Goal: Share content

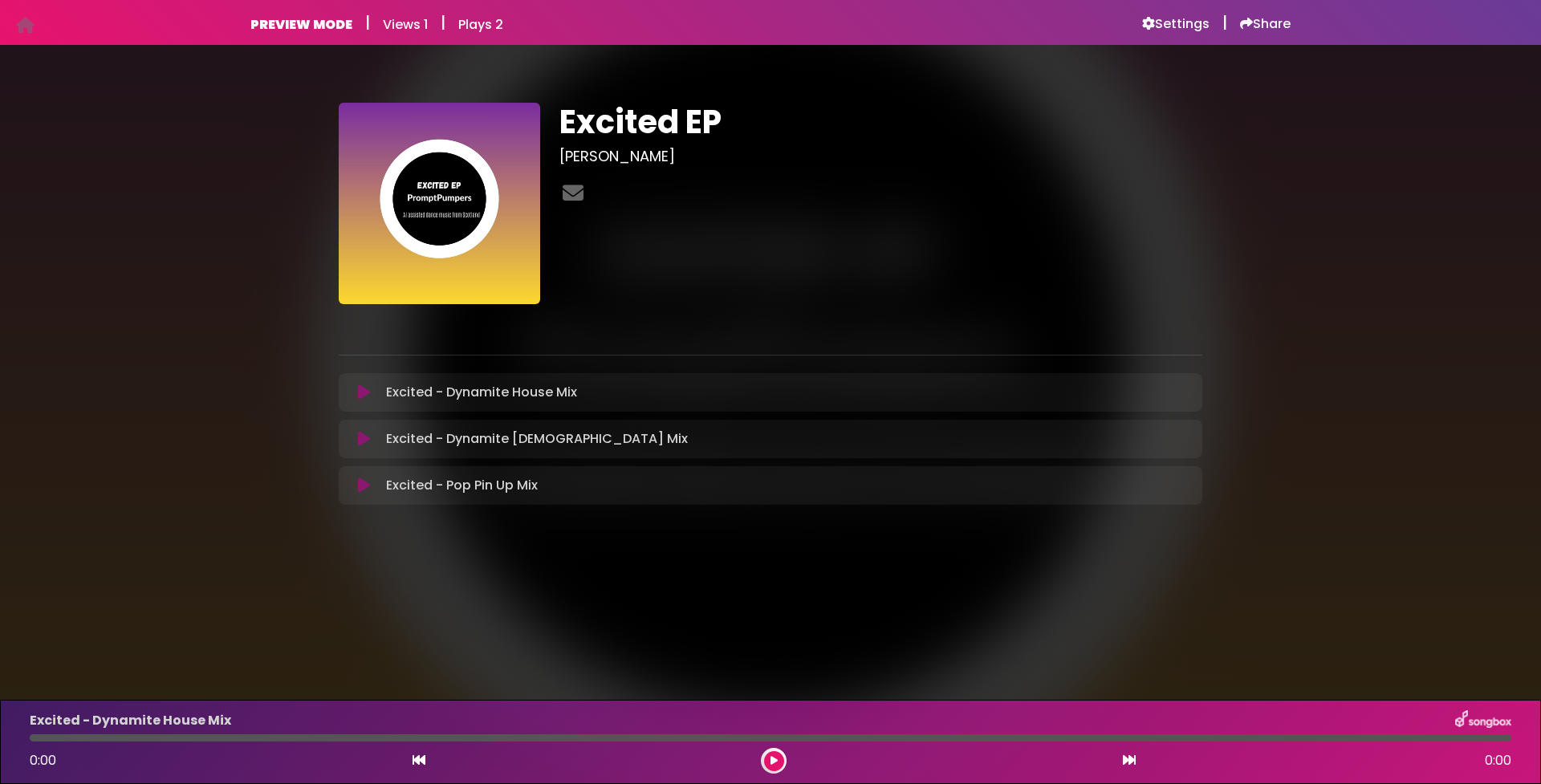
click at [363, 392] on icon at bounding box center [364, 392] width 12 height 16
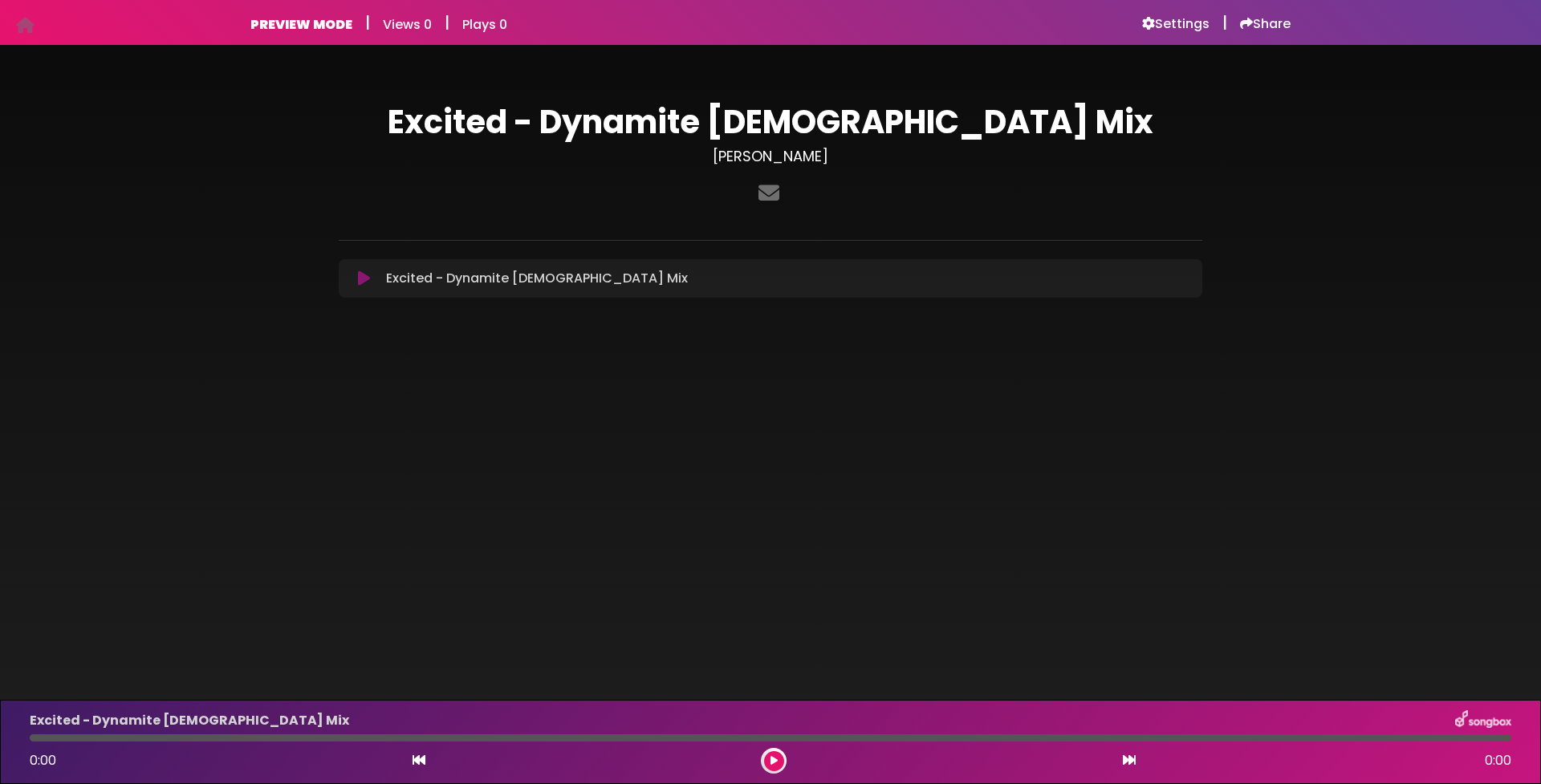
click at [359, 283] on icon at bounding box center [364, 279] width 12 height 16
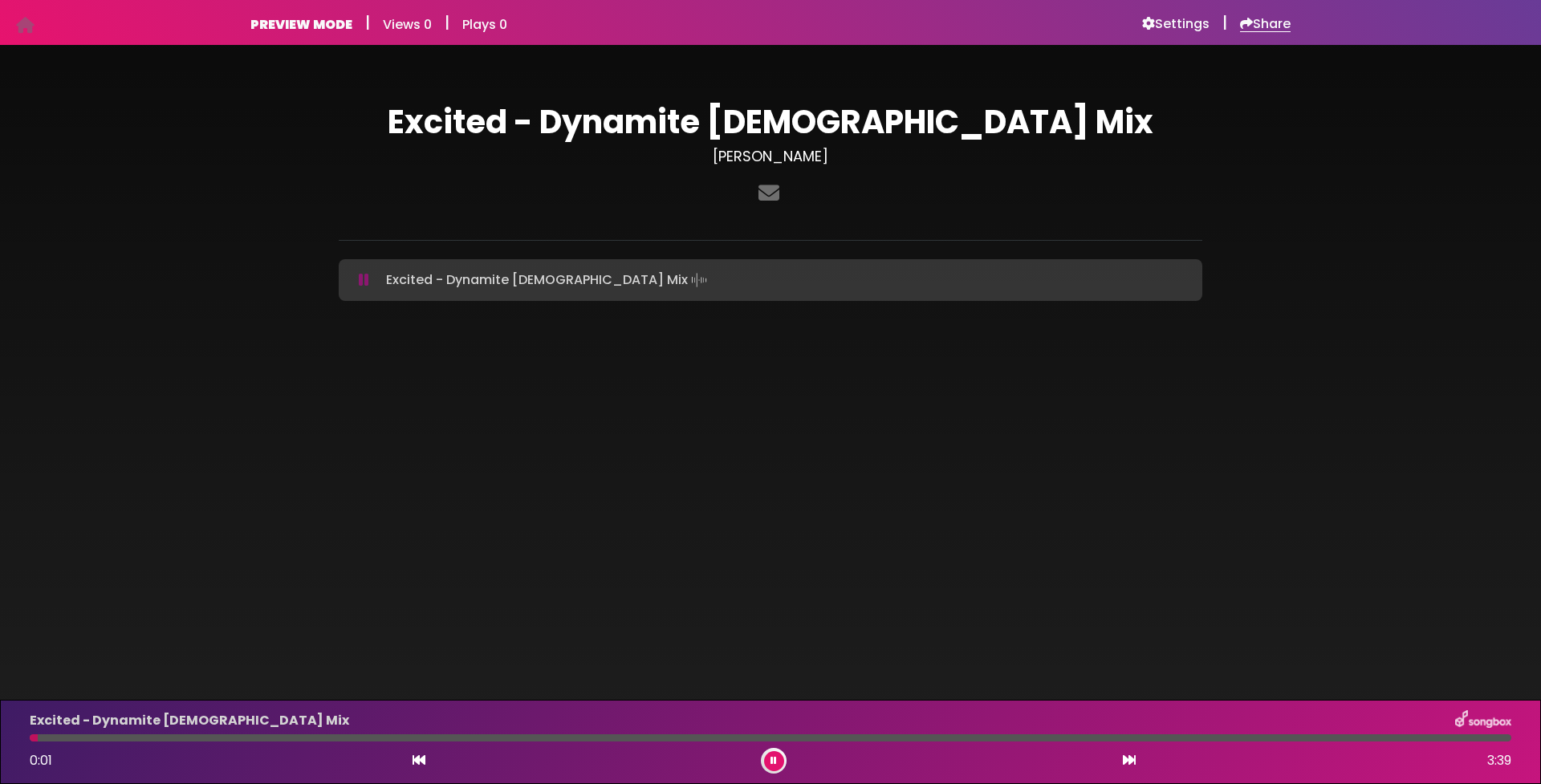
click at [1275, 26] on h6 "Share" at bounding box center [1265, 24] width 51 height 16
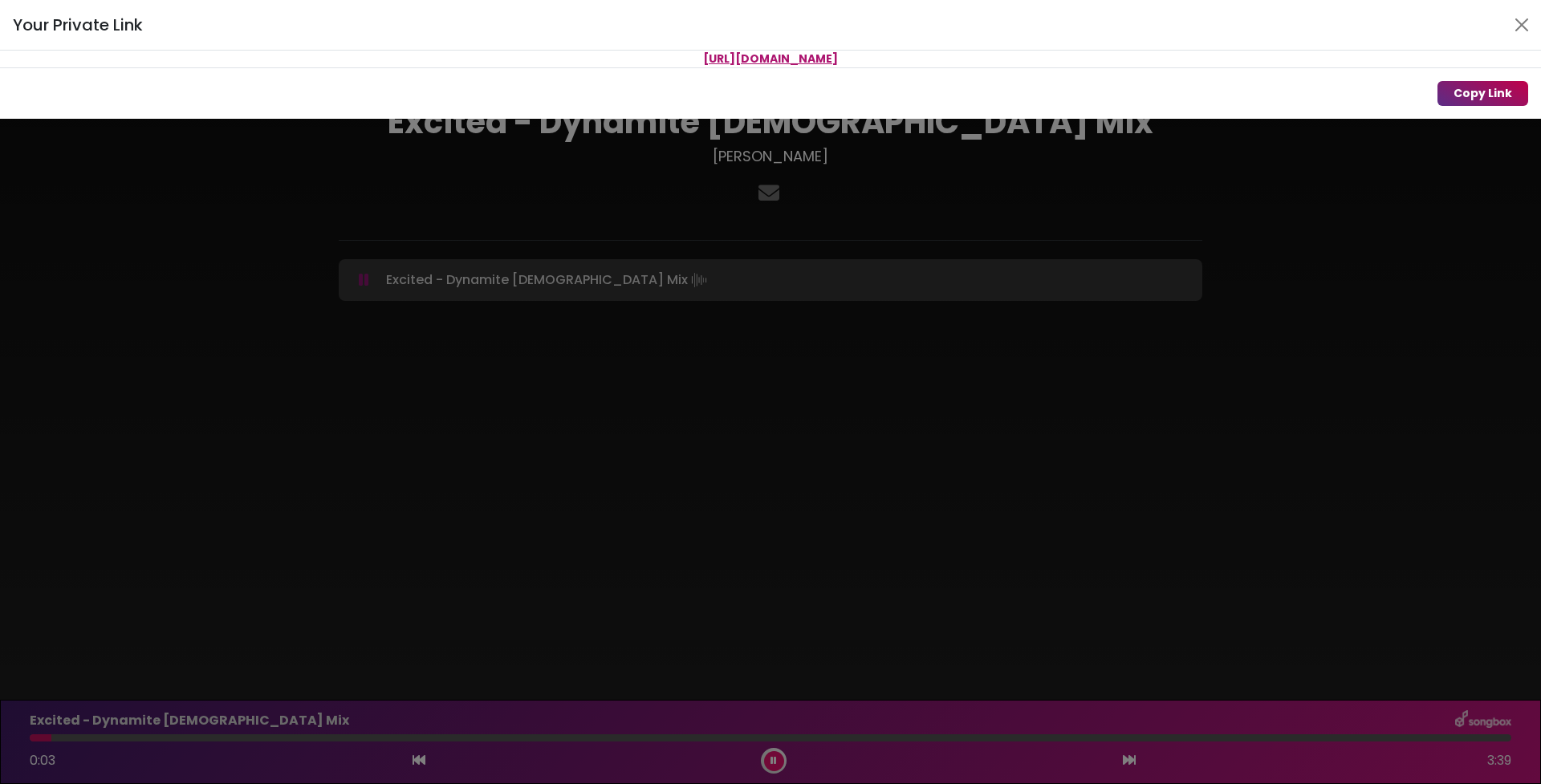
click at [1483, 86] on button "Copy Link" at bounding box center [1483, 93] width 91 height 24
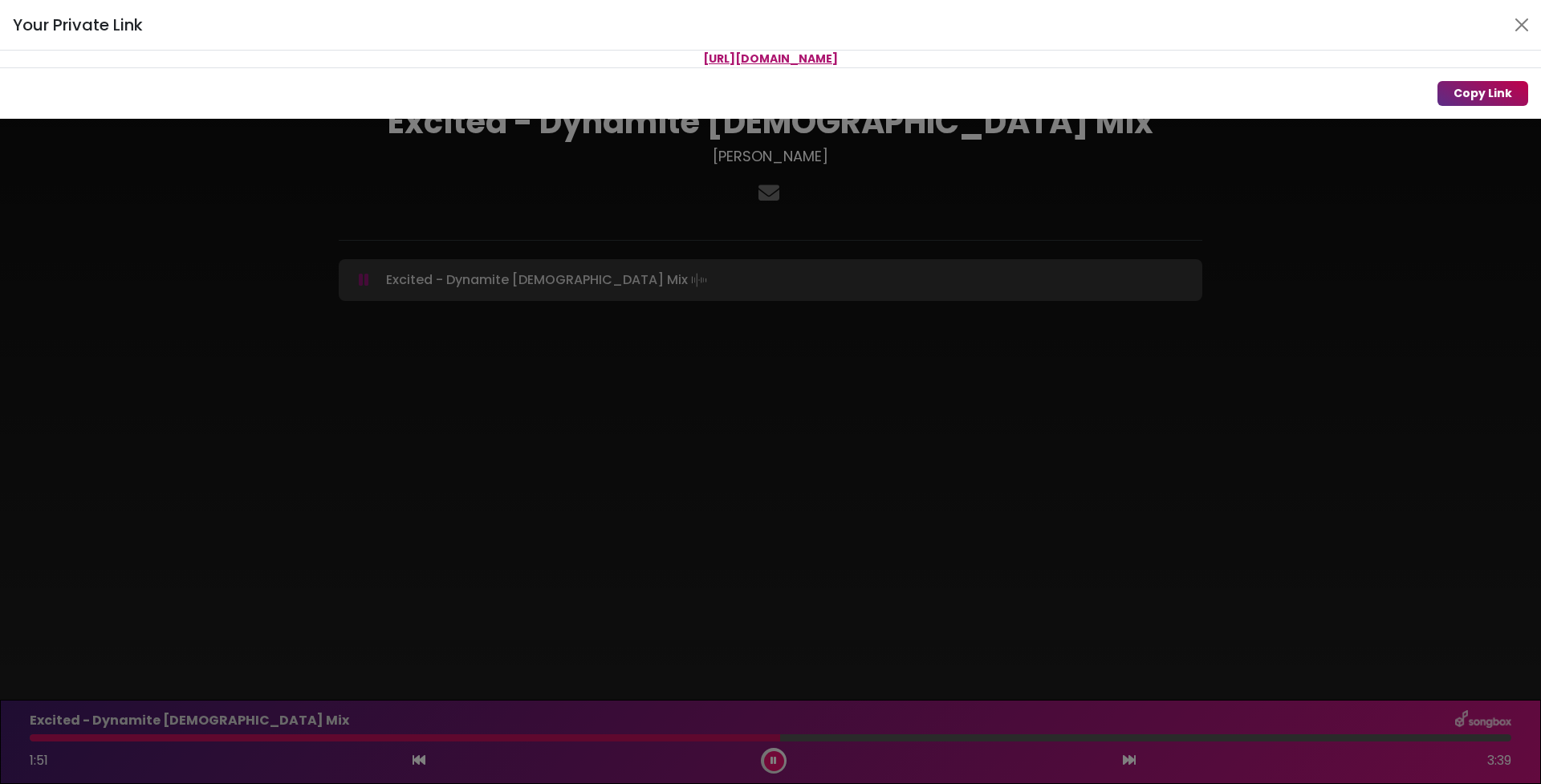
click at [1483, 98] on button "Copy Link" at bounding box center [1483, 93] width 91 height 24
click at [986, 56] on p "https://songbox.com/s/2edf6b4b-0bdd-49e3-b35d-5377b7d6d764" at bounding box center [770, 58] width 1541 height 17
drag, startPoint x: 984, startPoint y: 56, endPoint x: 571, endPoint y: 63, distance: 413.1
click at [571, 63] on p "https://songbox.com/s/2edf6b4b-0bdd-49e3-b35d-5377b7d6d764" at bounding box center [770, 58] width 1541 height 17
copy span "https://songbox.com/s/2edf6b4b-0bdd-49e3-b35d-5377b7d6d764"
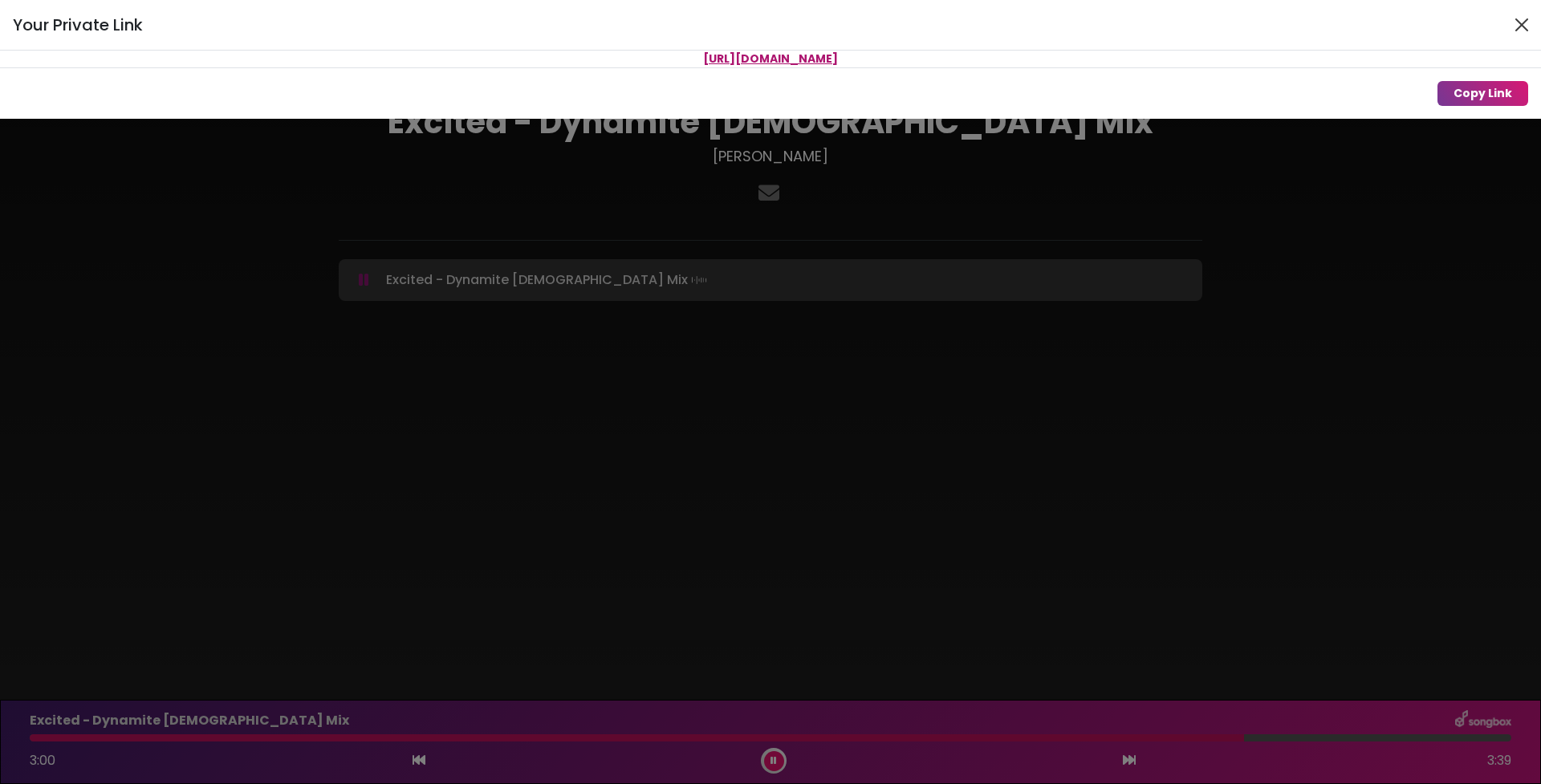
click at [1518, 24] on button "Close" at bounding box center [1521, 24] width 25 height 25
